Goal: Task Accomplishment & Management: Use online tool/utility

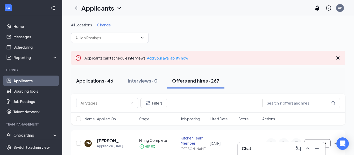
click at [101, 76] on button "Applications · 46" at bounding box center [94, 81] width 47 height 16
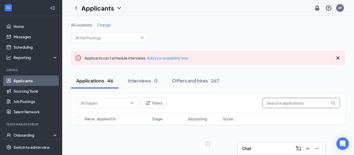
click at [278, 103] on input "text" at bounding box center [301, 103] width 78 height 10
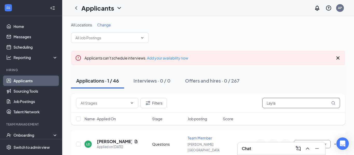
type input "Layla"
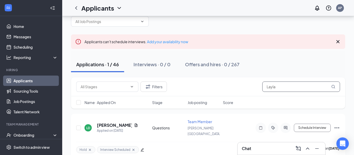
scroll to position [19, 0]
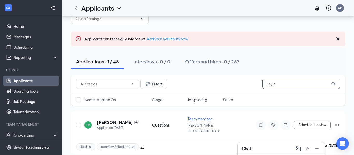
drag, startPoint x: 284, startPoint y: 87, endPoint x: 200, endPoint y: 90, distance: 84.6
click at [200, 90] on div "Filters Layla" at bounding box center [208, 84] width 274 height 19
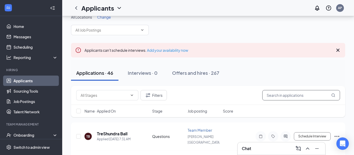
scroll to position [19, 0]
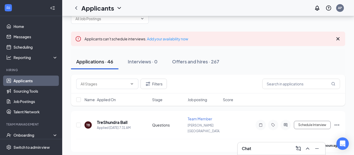
click at [41, 78] on link "Applicants" at bounding box center [35, 81] width 44 height 10
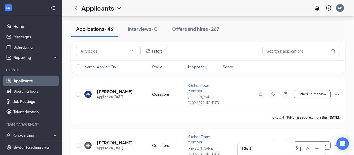
scroll to position [1202, 0]
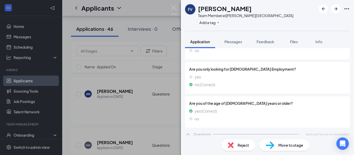
scroll to position [408, 0]
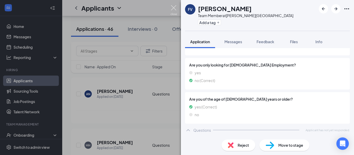
click at [173, 8] on img at bounding box center [174, 10] width 6 height 10
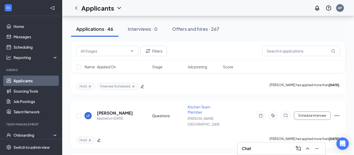
scroll to position [1828, 0]
